Goal: Transaction & Acquisition: Purchase product/service

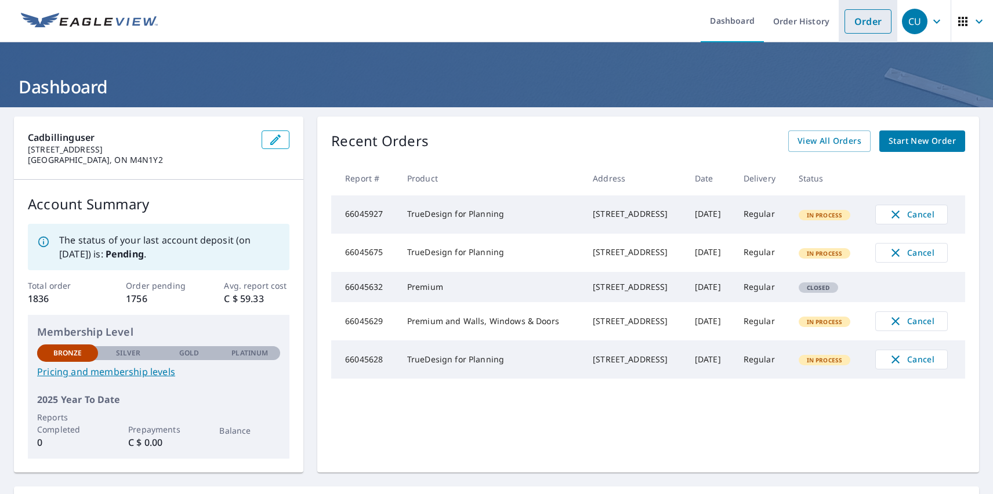
click at [859, 21] on link "Order" at bounding box center [868, 21] width 47 height 24
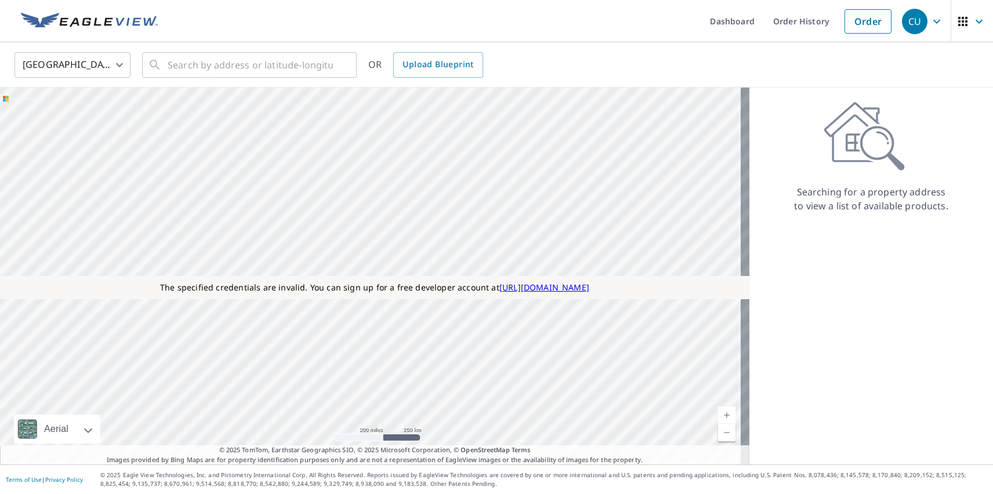
click at [73, 64] on body "CU CU Dashboard Order History Order CU [GEOGRAPHIC_DATA] [GEOGRAPHIC_DATA] ​ ​ …" at bounding box center [496, 247] width 993 height 494
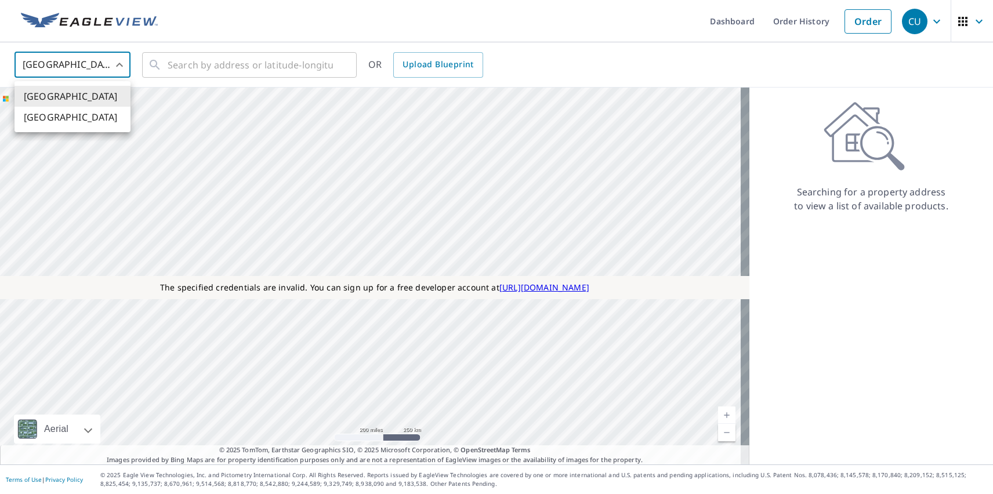
click at [73, 117] on li "[GEOGRAPHIC_DATA]" at bounding box center [73, 117] width 116 height 21
type input "CA"
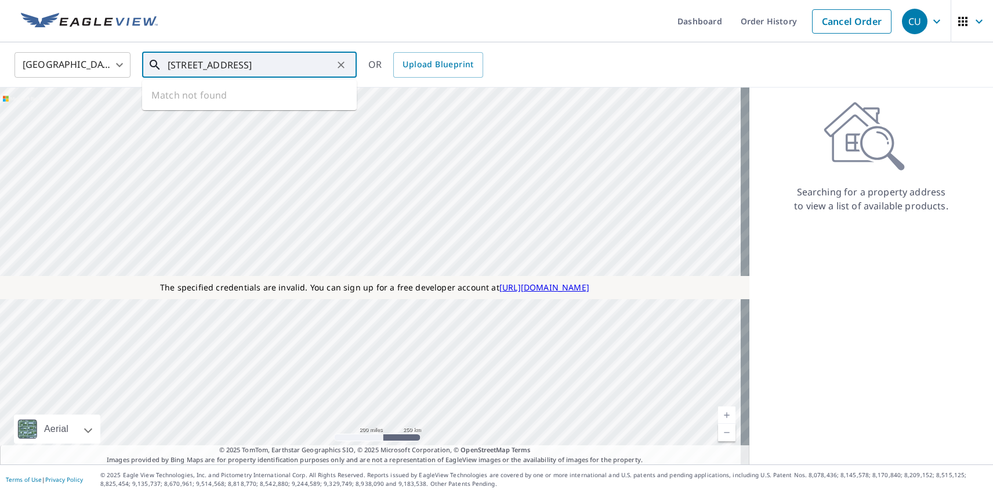
type input "[STREET_ADDRESS]"
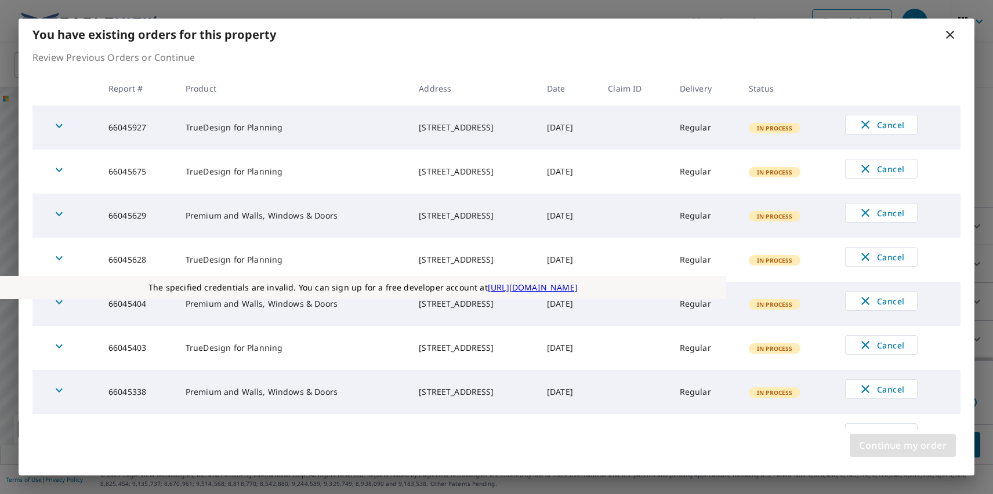
click at [903, 446] on span "Continue my order" at bounding box center [903, 445] width 88 height 16
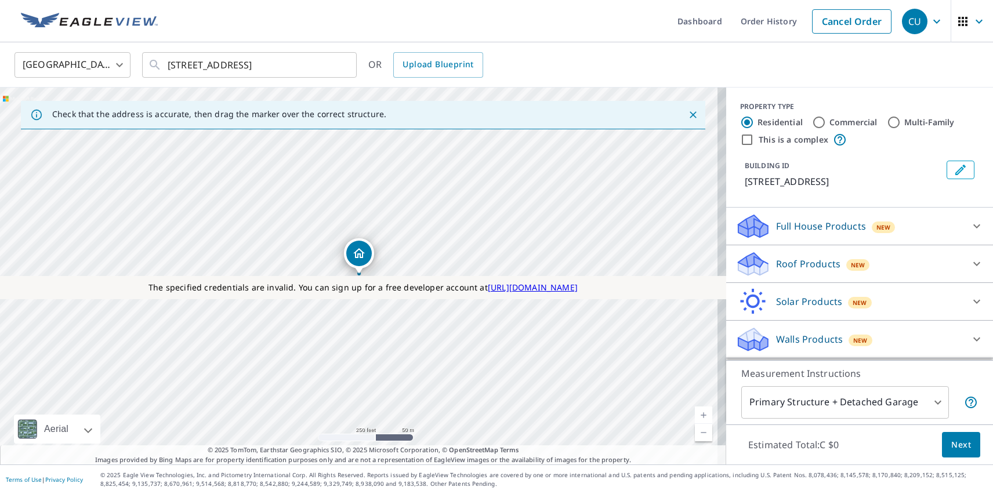
click at [800, 302] on p "Solar Products" at bounding box center [809, 302] width 66 height 14
click at [798, 423] on p "TrueDesign for Planning" at bounding box center [807, 430] width 109 height 15
click at [753, 424] on input "TrueDesign for Planning C $145" at bounding box center [744, 431] width 17 height 14
checkbox input "true"
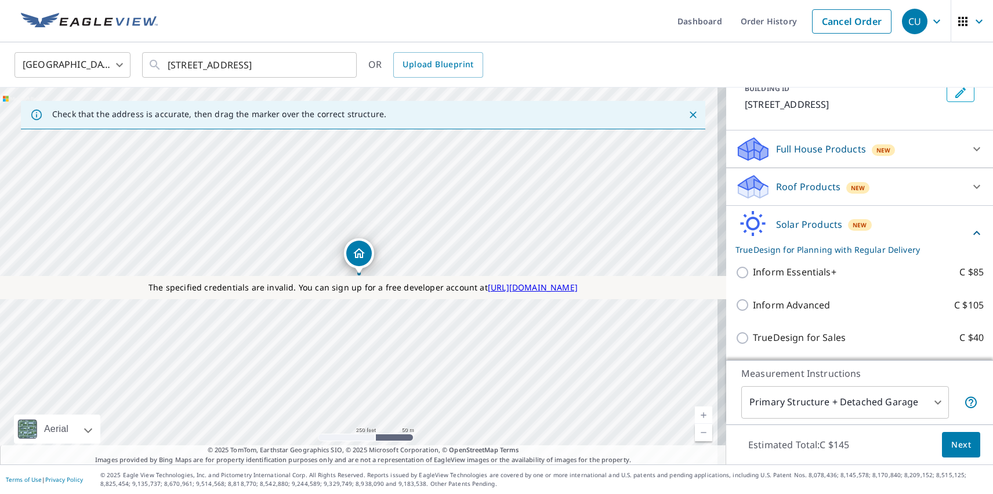
click at [953, 444] on span "Next" at bounding box center [962, 445] width 20 height 15
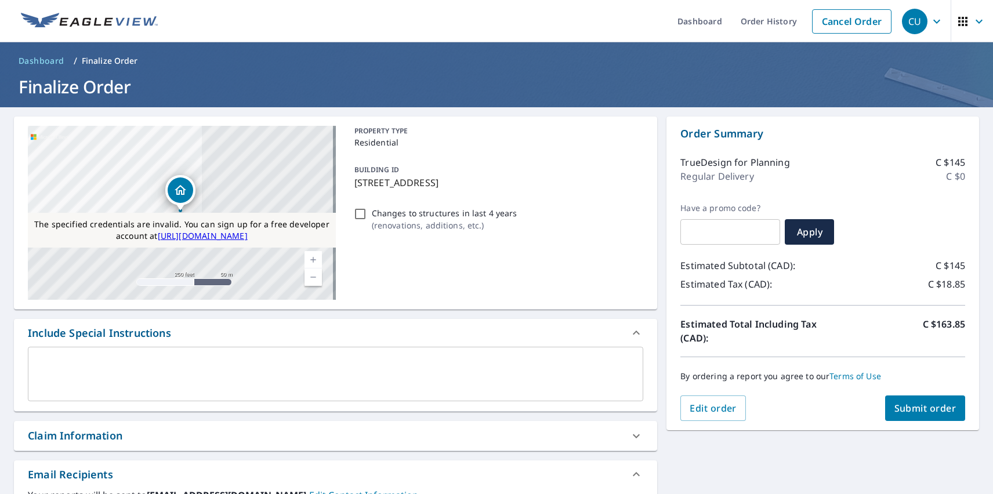
click at [916, 408] on span "Submit order" at bounding box center [926, 408] width 62 height 13
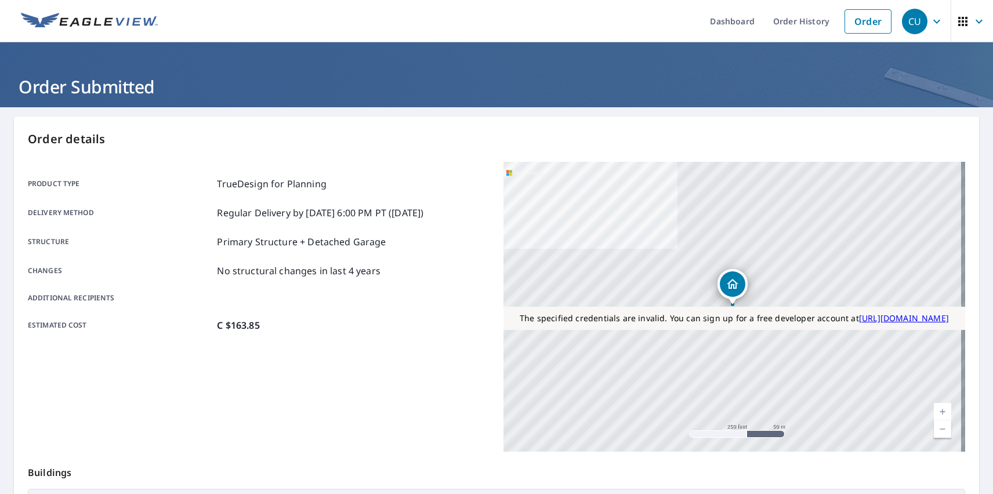
click at [906, 21] on div "CU" at bounding box center [915, 22] width 26 height 26
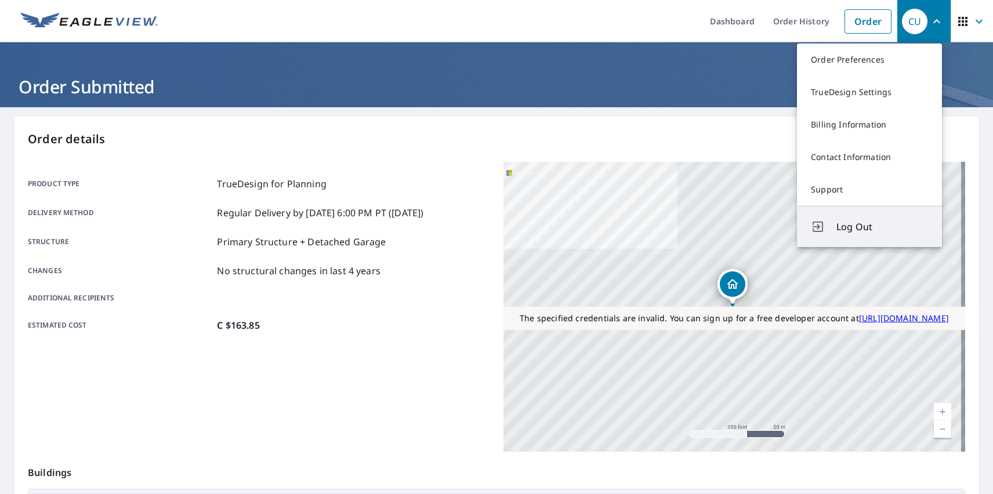
click at [883, 227] on span "Log Out" at bounding box center [883, 227] width 92 height 14
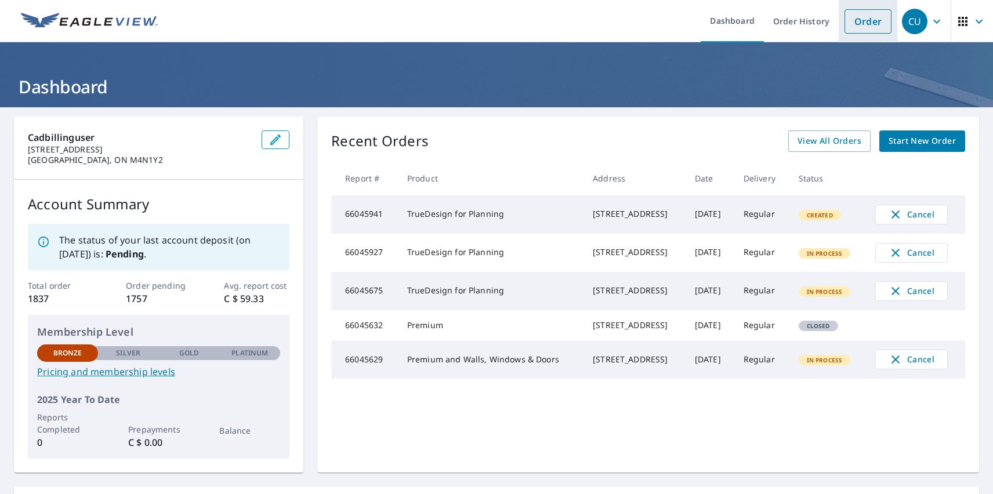
click at [859, 21] on link "Order" at bounding box center [868, 21] width 47 height 24
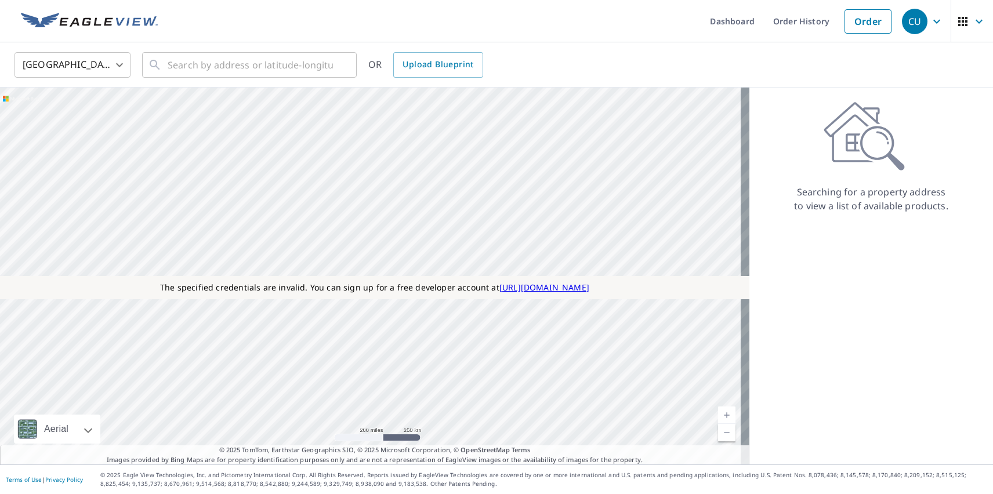
click at [73, 64] on body "CU CU Dashboard Order History Order CU [GEOGRAPHIC_DATA] [GEOGRAPHIC_DATA] ​ ​ …" at bounding box center [496, 247] width 993 height 494
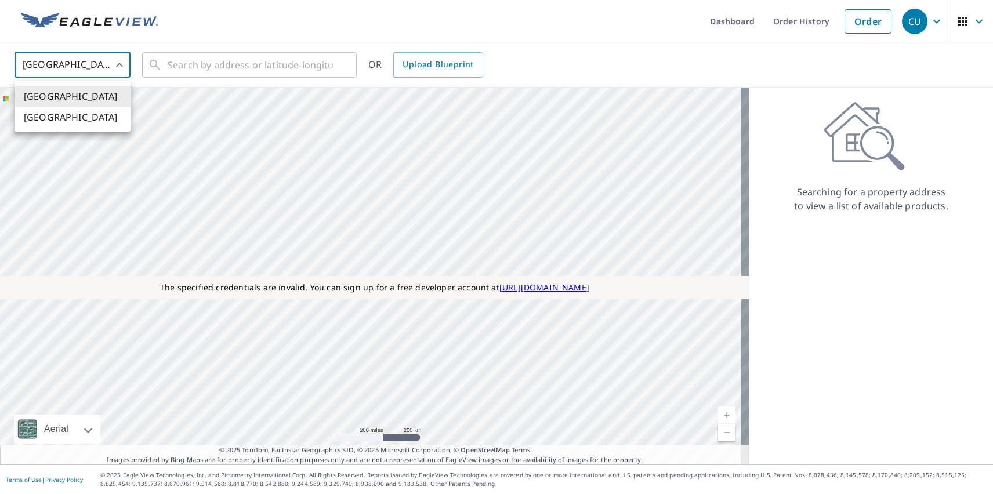
click at [73, 117] on li "[GEOGRAPHIC_DATA]" at bounding box center [73, 117] width 116 height 21
type input "CA"
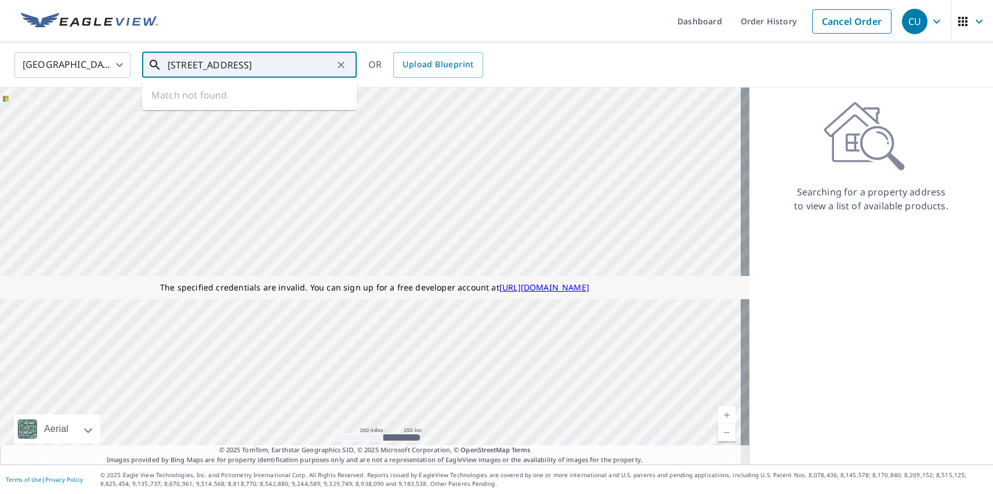
type input "[STREET_ADDRESS]"
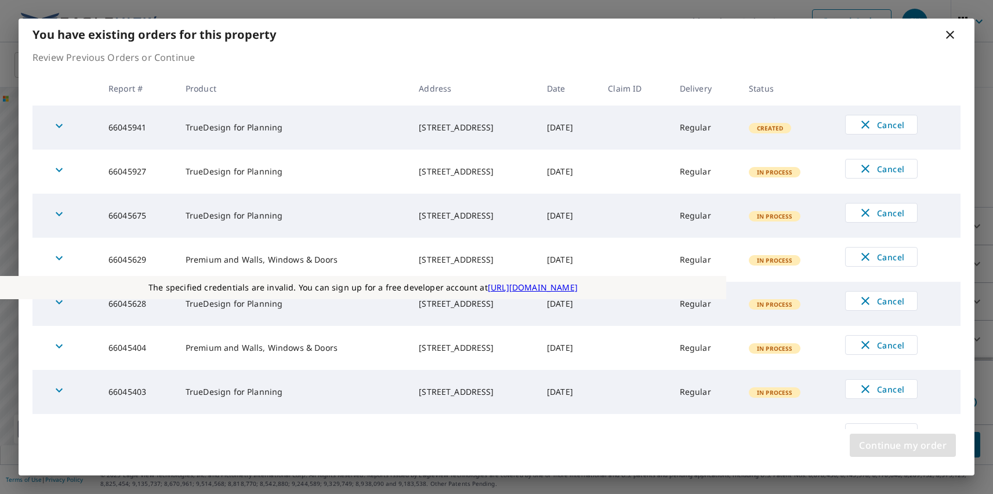
click at [903, 446] on span "Continue my order" at bounding box center [903, 445] width 88 height 16
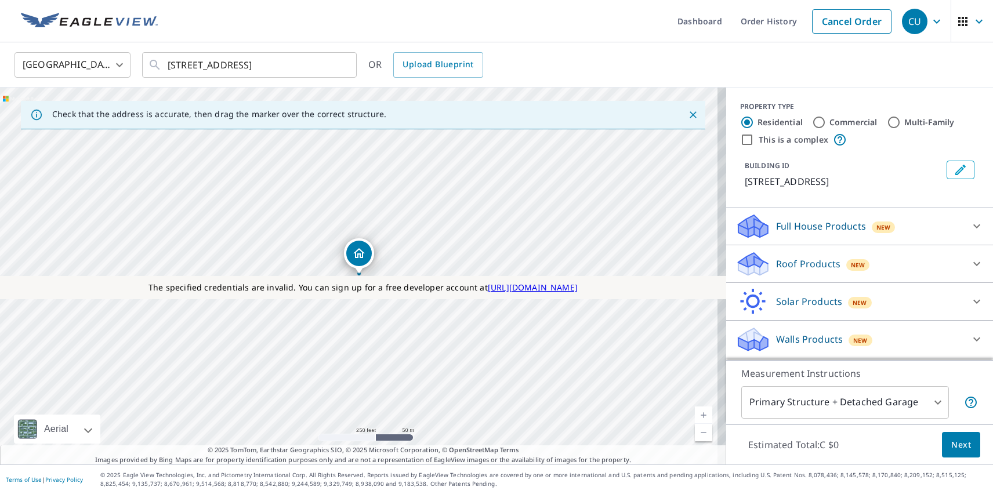
click at [798, 264] on p "Roof Products" at bounding box center [808, 264] width 64 height 14
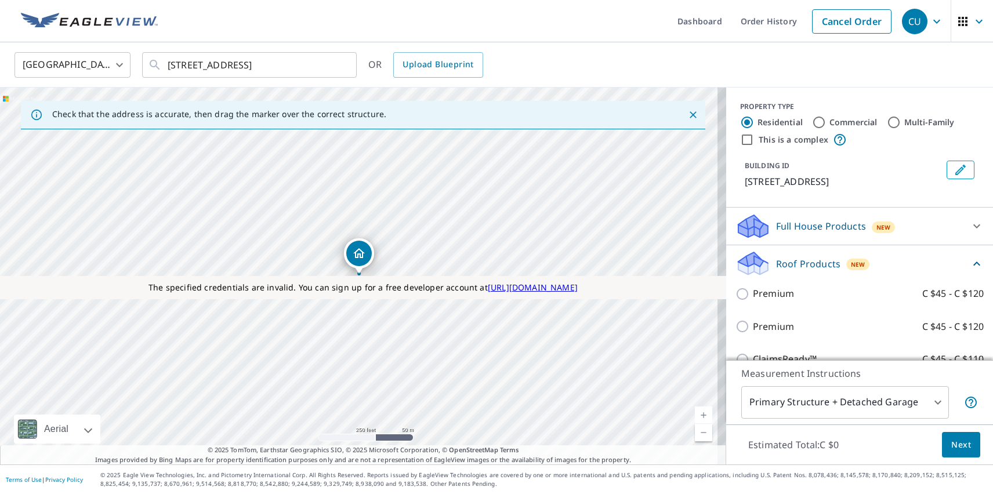
click at [764, 327] on p "Premium" at bounding box center [773, 327] width 41 height 15
click at [753, 327] on input "Premium C $45 - C $120" at bounding box center [744, 327] width 17 height 14
checkbox input "true"
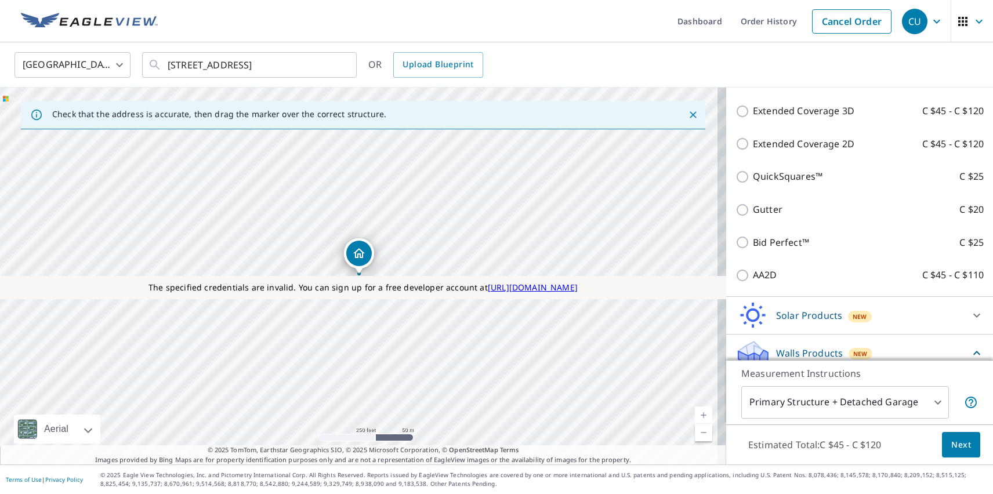
click at [798, 442] on p "Walls, Windows & Doors" at bounding box center [807, 449] width 109 height 15
click at [753, 442] on input "Walls, Windows & Doors C $105" at bounding box center [744, 449] width 17 height 14
checkbox input "true"
click at [953, 444] on span "Next" at bounding box center [962, 445] width 20 height 15
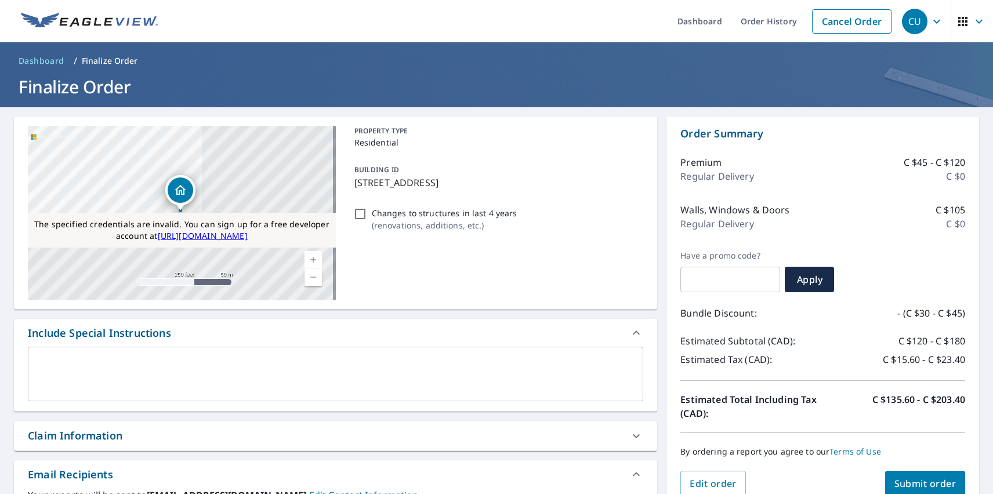
click at [916, 483] on span "Submit order" at bounding box center [926, 484] width 62 height 13
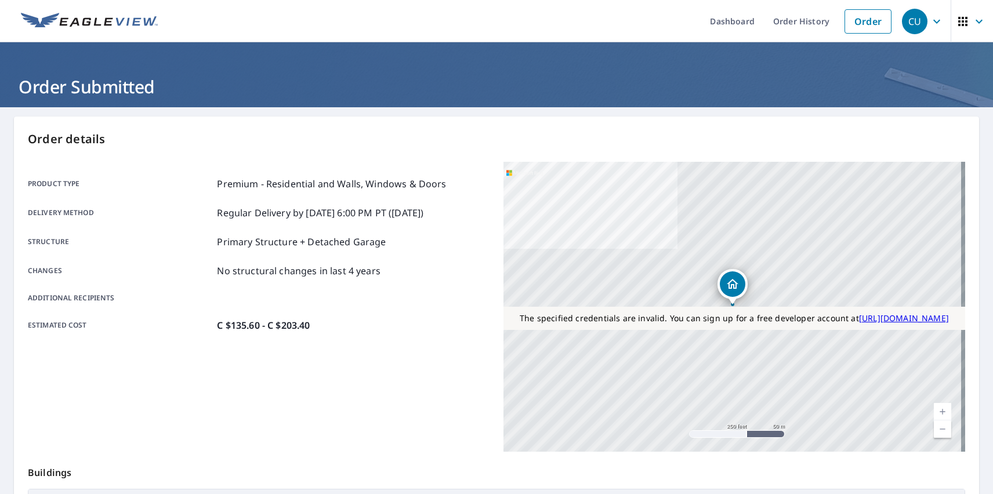
click at [906, 21] on div "CU" at bounding box center [915, 22] width 26 height 26
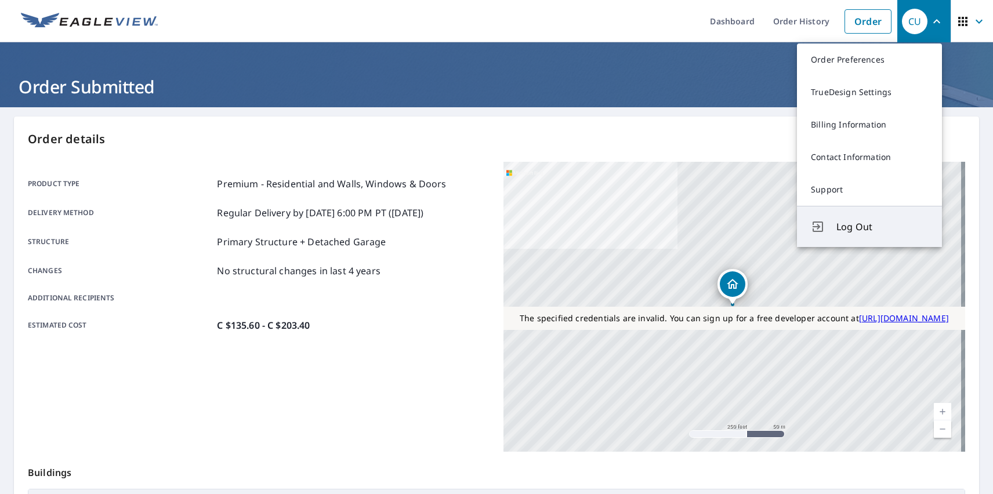
click at [883, 227] on span "Log Out" at bounding box center [883, 227] width 92 height 14
